Goal: Find specific fact: Find specific fact

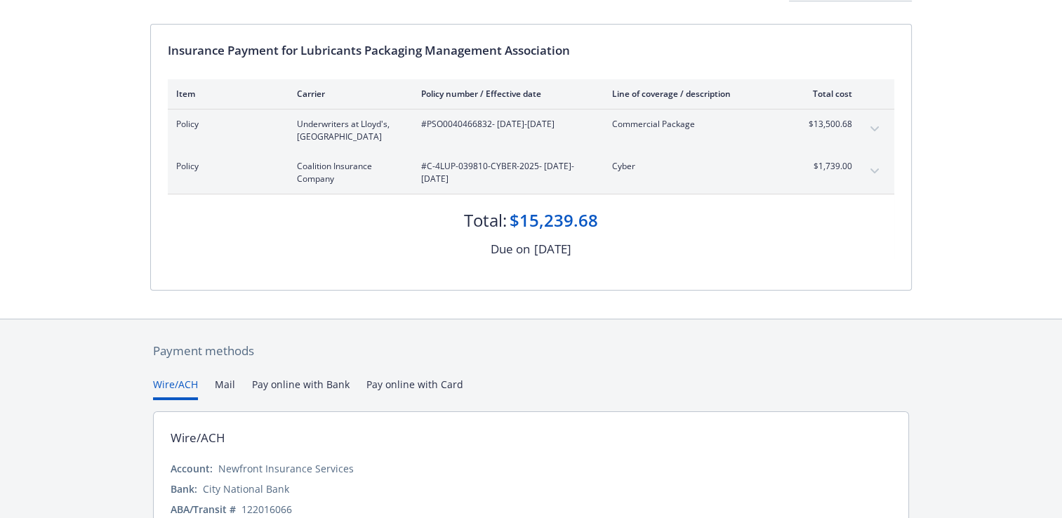
scroll to position [211, 0]
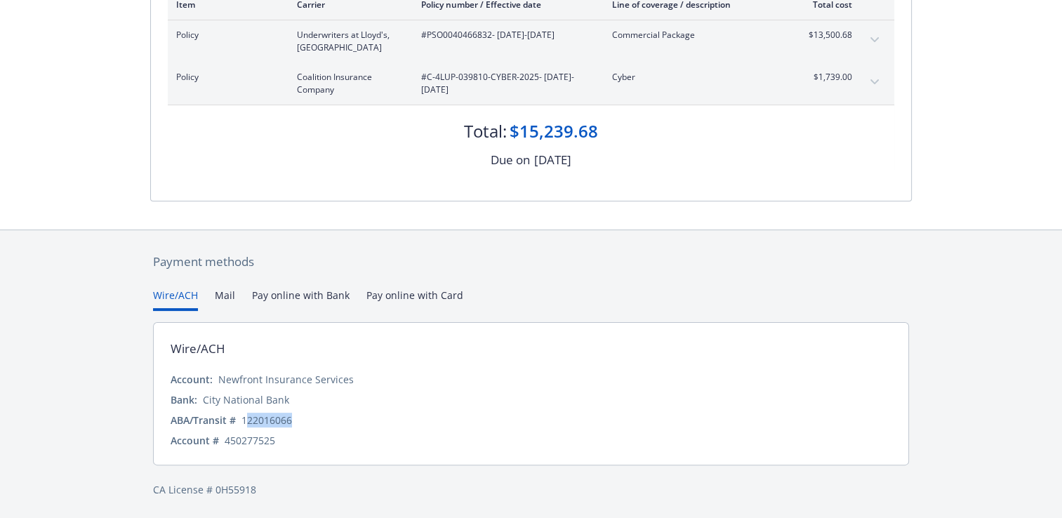
drag, startPoint x: 244, startPoint y: 420, endPoint x: 300, endPoint y: 416, distance: 55.6
click at [300, 416] on div "ABA/Transit # [US_BANK_ROUTING_MICR]" at bounding box center [531, 420] width 721 height 15
drag, startPoint x: 300, startPoint y: 416, endPoint x: 298, endPoint y: 423, distance: 7.3
click at [301, 428] on div "Account: Newfront Insurance Services Bank: City National Bank ABA/Transit # [US…" at bounding box center [531, 410] width 721 height 76
click at [244, 420] on div "122016066" at bounding box center [266, 420] width 51 height 15
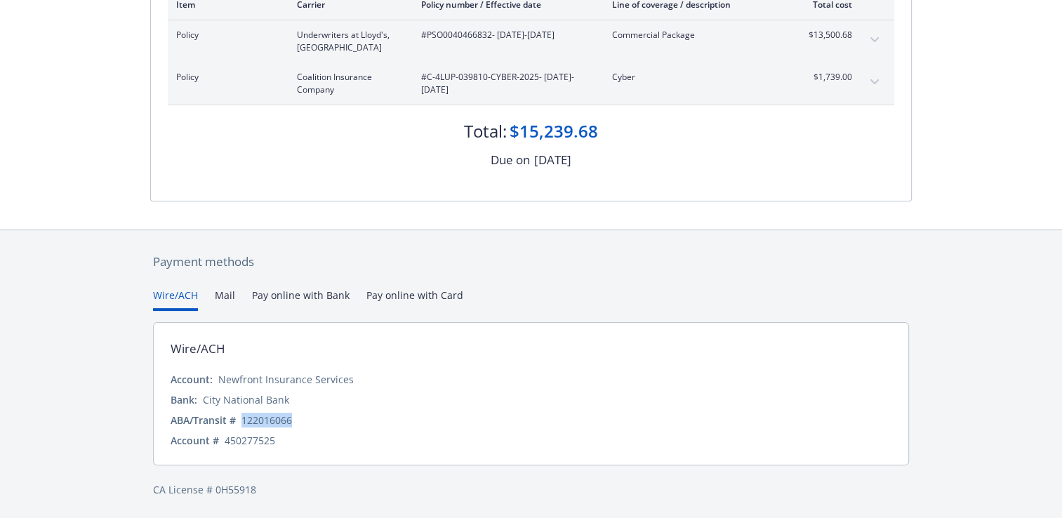
drag, startPoint x: 241, startPoint y: 417, endPoint x: 300, endPoint y: 418, distance: 59.0
click at [300, 418] on div "ABA/Transit # [US_BANK_ROUTING_MICR]" at bounding box center [531, 420] width 721 height 15
copy div "122016066"
drag, startPoint x: 423, startPoint y: 417, endPoint x: 202, endPoint y: 455, distance: 224.4
click at [421, 419] on div "ABA/Transit # [US_BANK_ROUTING_MICR]" at bounding box center [531, 420] width 721 height 15
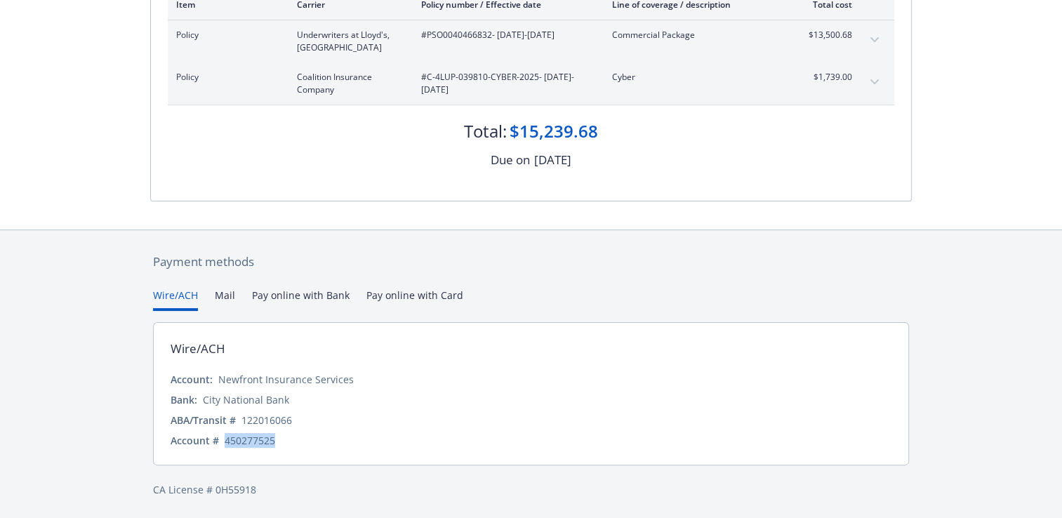
drag, startPoint x: 226, startPoint y: 439, endPoint x: 284, endPoint y: 440, distance: 57.6
click at [284, 440] on div "Account # 450277525" at bounding box center [531, 440] width 721 height 15
copy div "450277525"
